Goal: Information Seeking & Learning: Learn about a topic

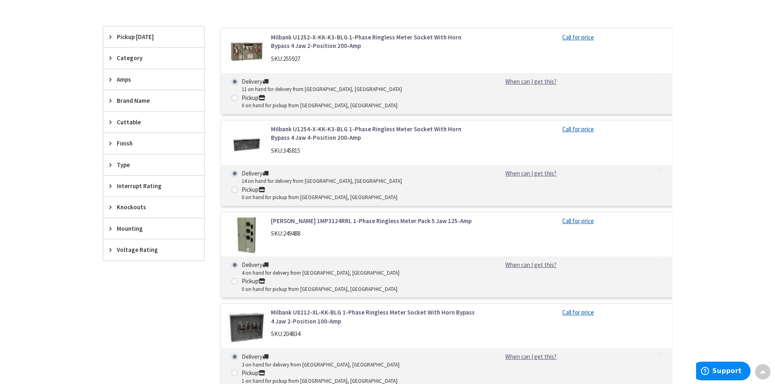
scroll to position [244, 0]
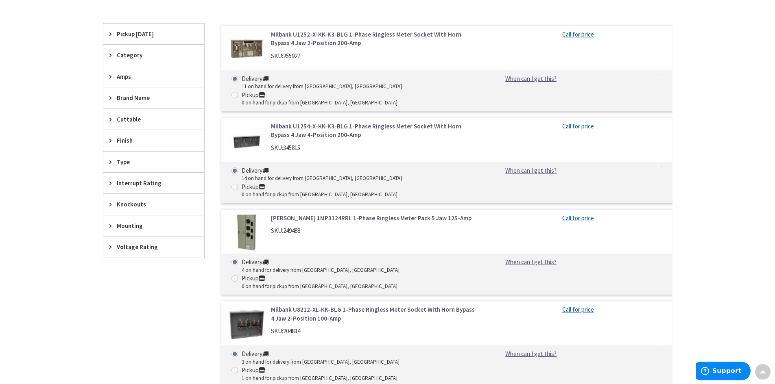
click at [402, 214] on link "[PERSON_NAME] 1MP3124RRL 1-Phase Ringless Meter Pack 5 Jaw 125-Amp" at bounding box center [374, 218] width 207 height 9
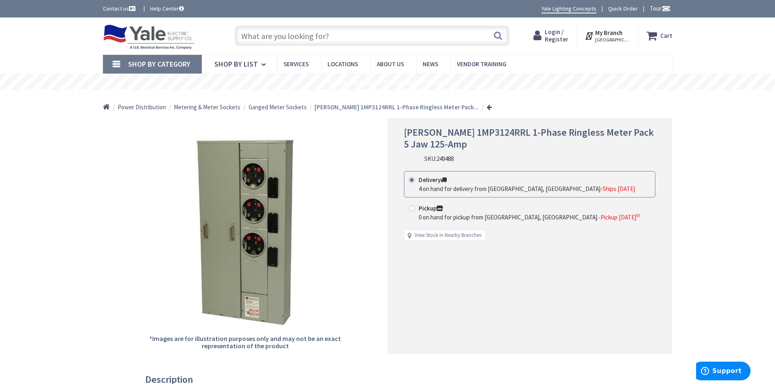
scroll to position [41, 0]
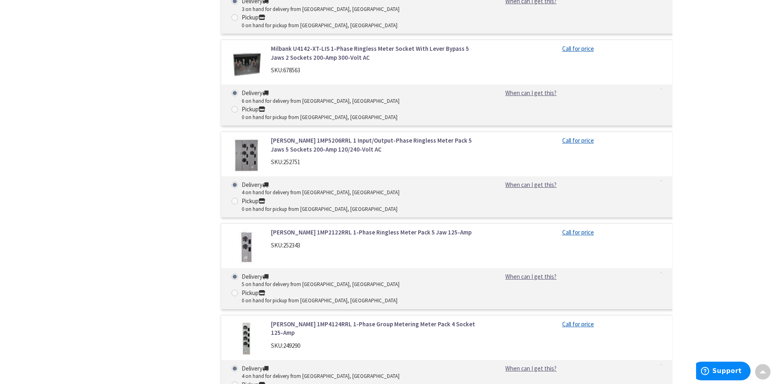
scroll to position [1076, 0]
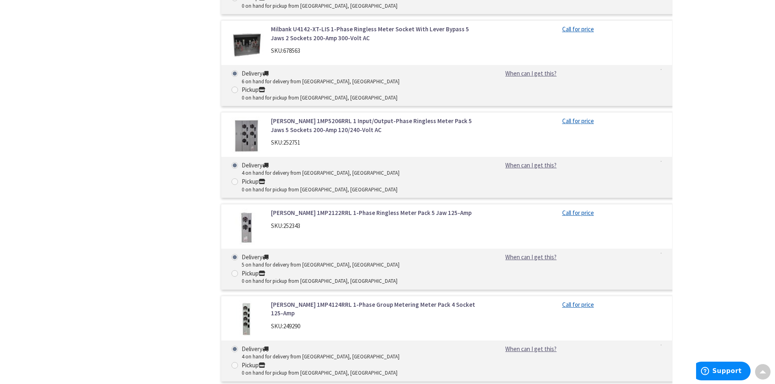
click at [242, 301] on img at bounding box center [246, 320] width 38 height 38
click at [244, 301] on img at bounding box center [246, 320] width 38 height 38
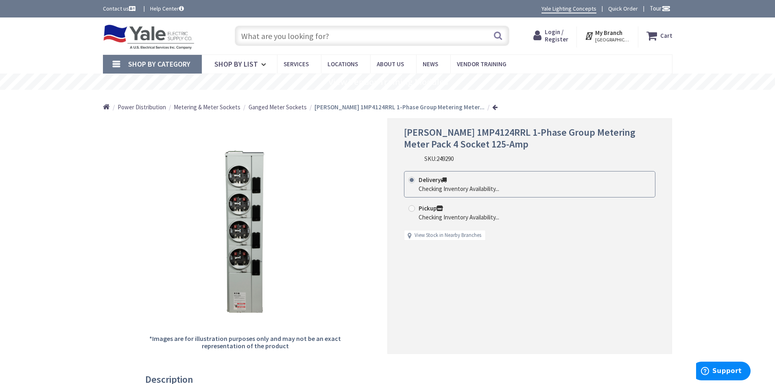
scroll to position [41, 0]
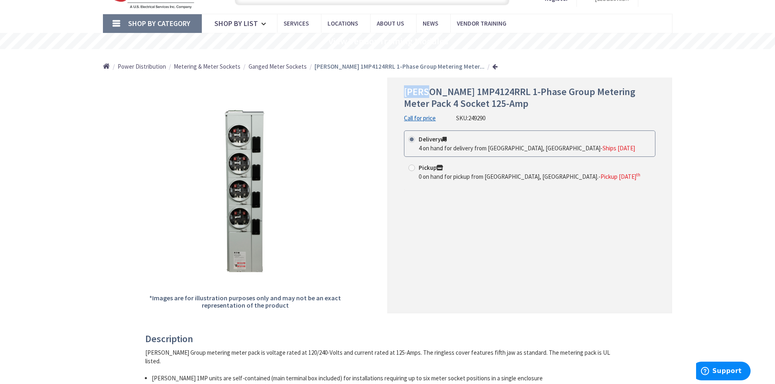
drag, startPoint x: 405, startPoint y: 90, endPoint x: 427, endPoint y: 90, distance: 22.0
click at [427, 90] on span "[PERSON_NAME] 1MP4124RRL 1-Phase Group Metering Meter Pack 4 Socket 125-Amp" at bounding box center [519, 97] width 231 height 24
copy span "[PERSON_NAME]"
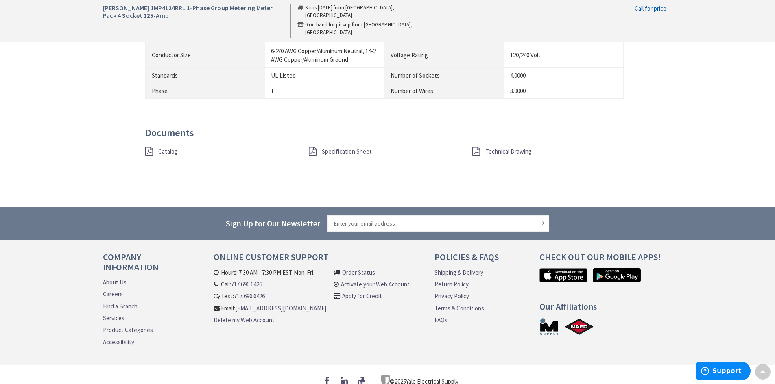
scroll to position [607, 0]
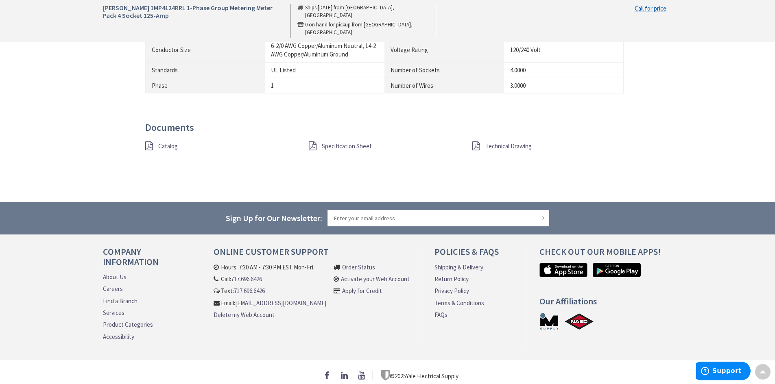
click at [345, 142] on link "Specification Sheet" at bounding box center [347, 146] width 50 height 9
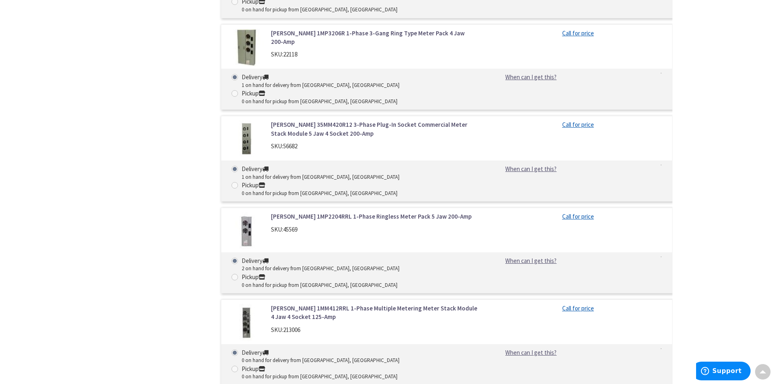
scroll to position [1546, 0]
